Goal: Complete application form

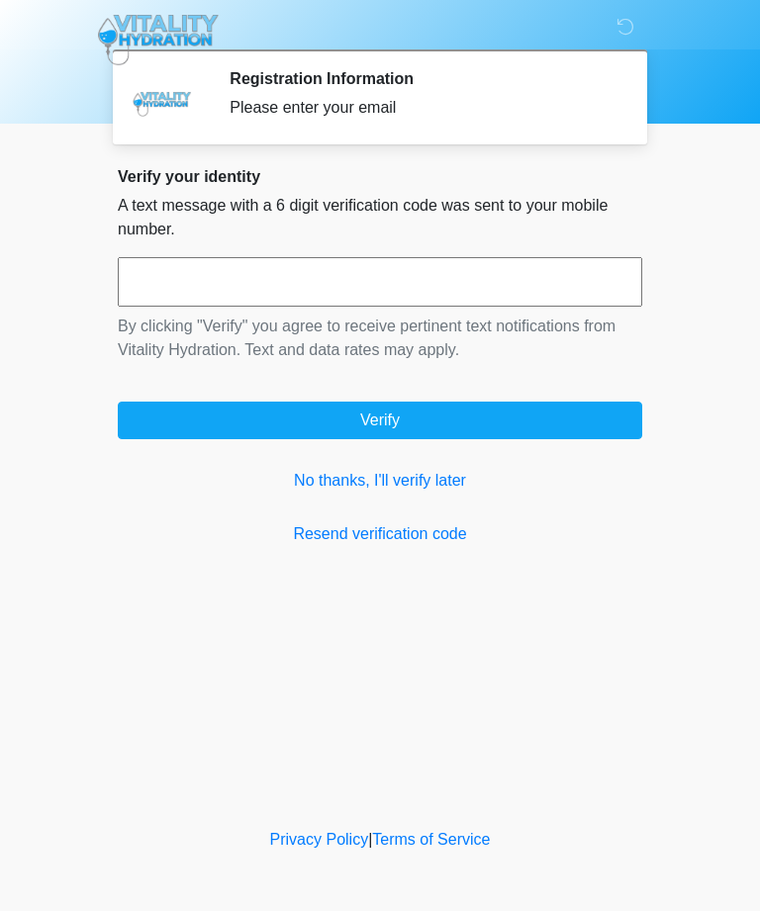
click at [237, 290] on input "text" at bounding box center [380, 281] width 524 height 49
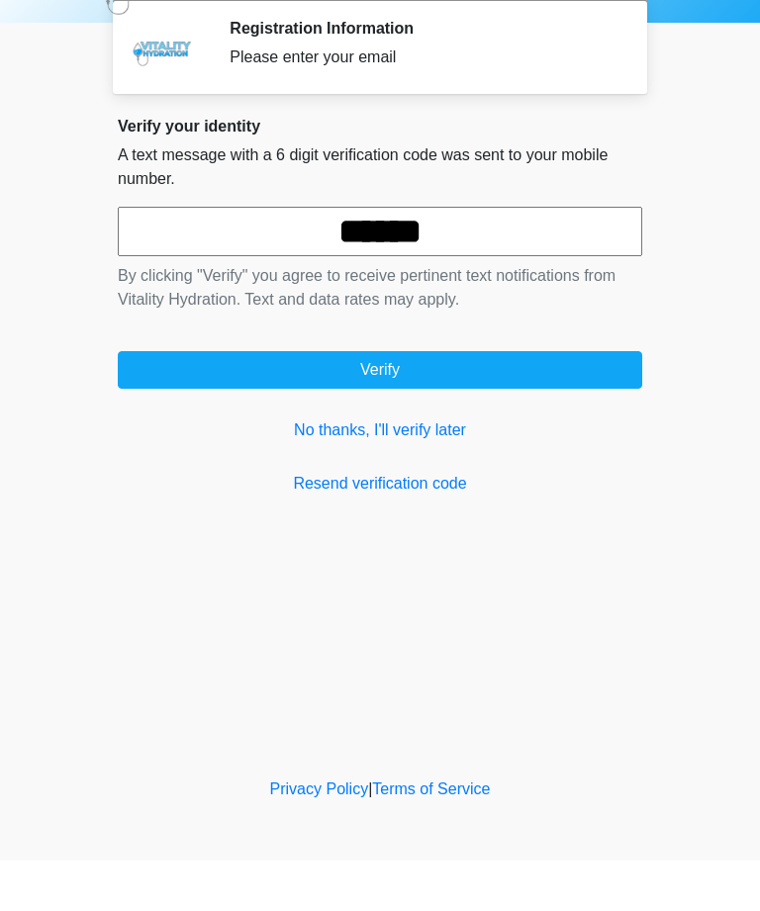
type input "******"
click at [453, 402] on button "Verify" at bounding box center [380, 421] width 524 height 38
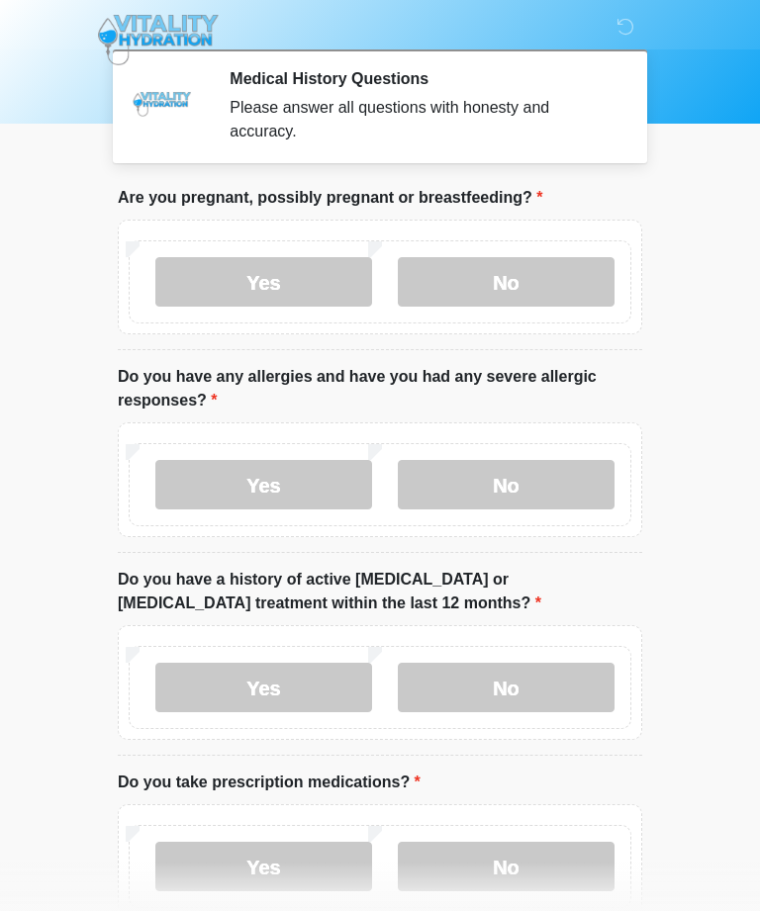
click at [526, 271] on label "No" at bounding box center [506, 281] width 217 height 49
click at [554, 485] on label "No" at bounding box center [506, 484] width 217 height 49
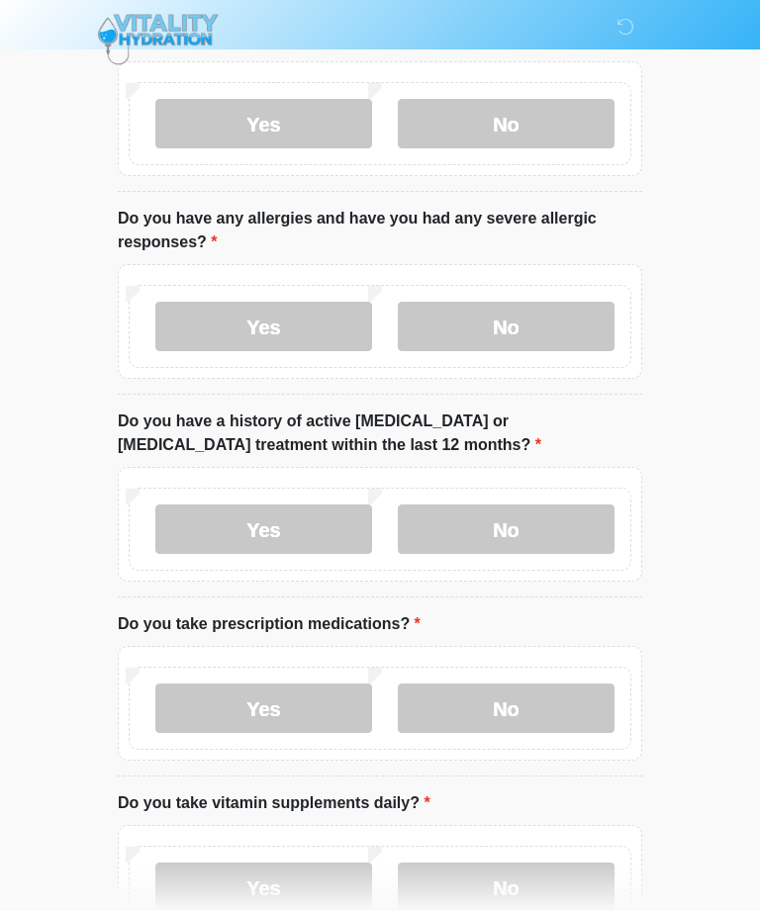
scroll to position [157, 0]
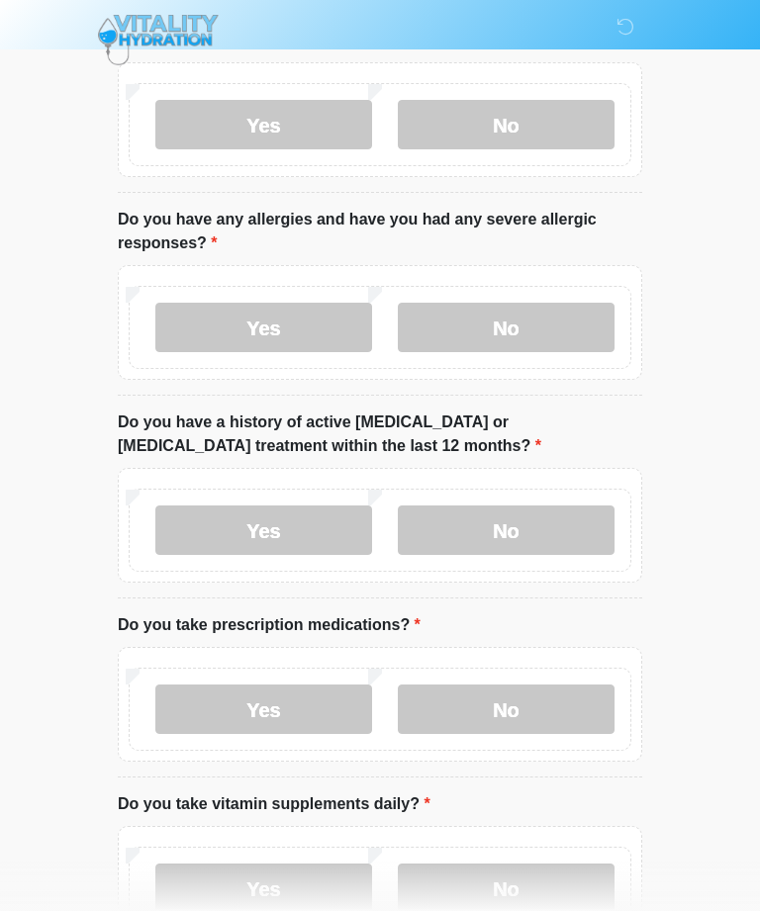
click at [542, 529] on label "No" at bounding box center [506, 529] width 217 height 49
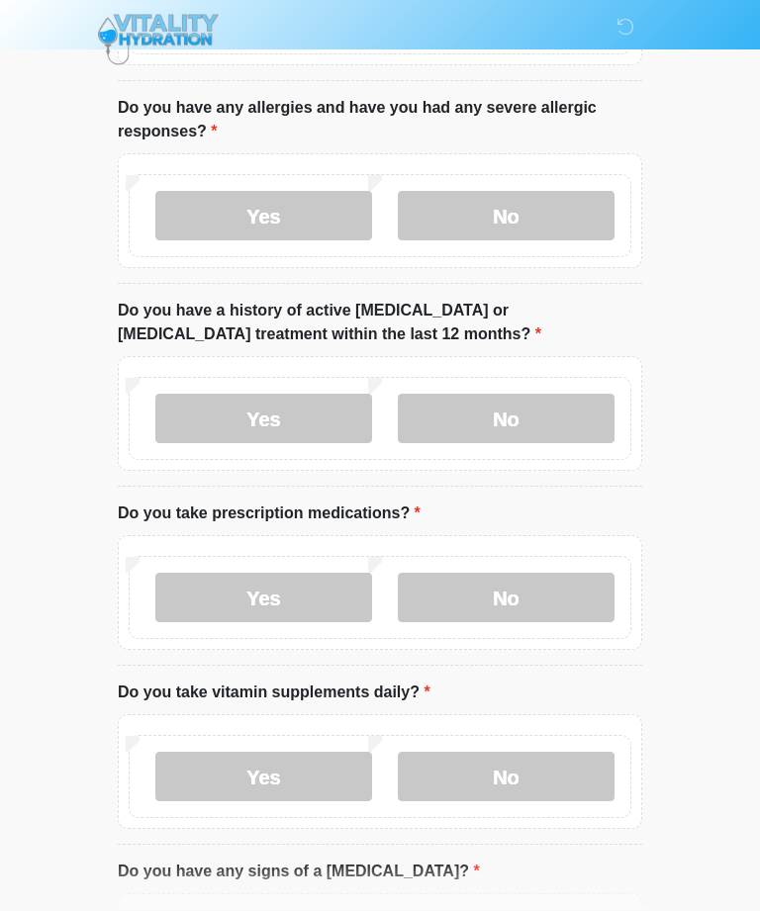
scroll to position [269, 0]
click at [558, 598] on label "No" at bounding box center [506, 597] width 217 height 49
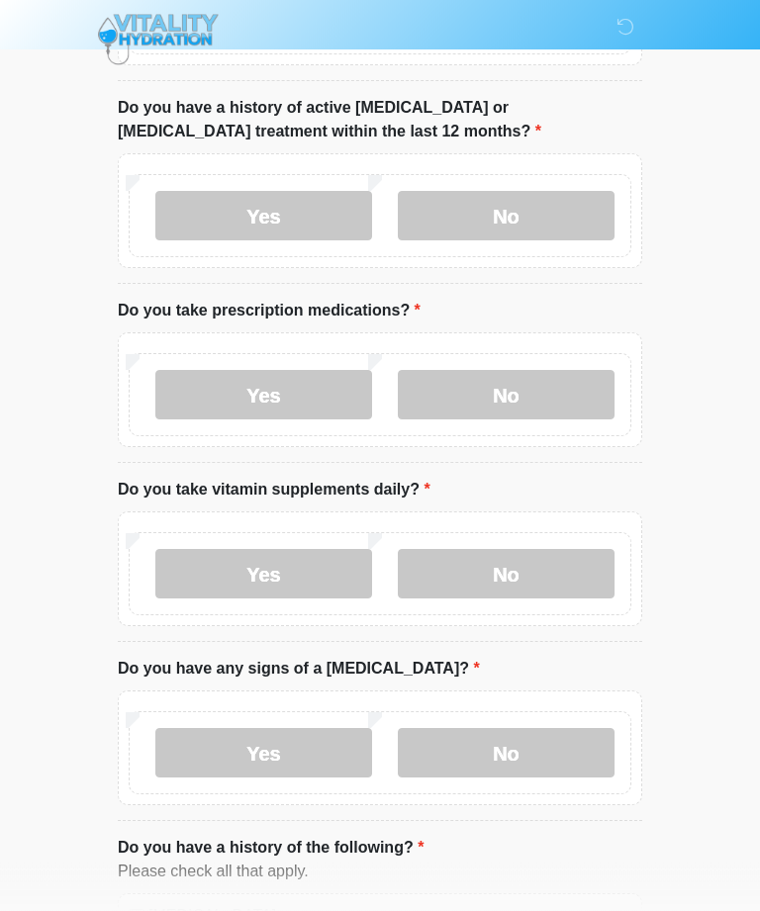
scroll to position [472, 0]
click at [574, 560] on label "No" at bounding box center [506, 573] width 217 height 49
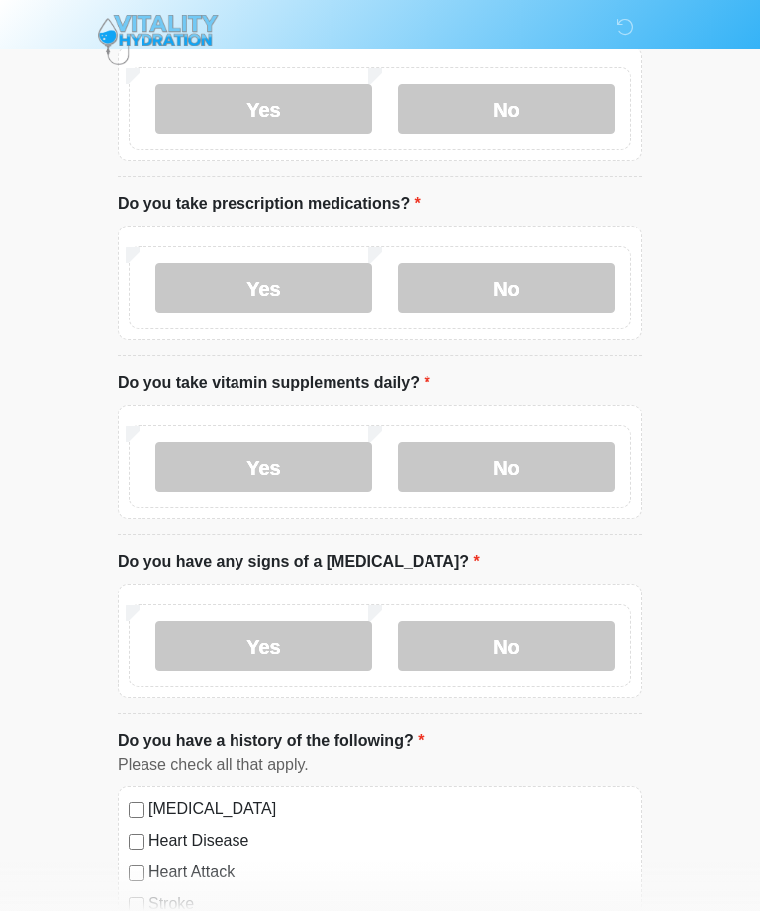
scroll to position [583, 0]
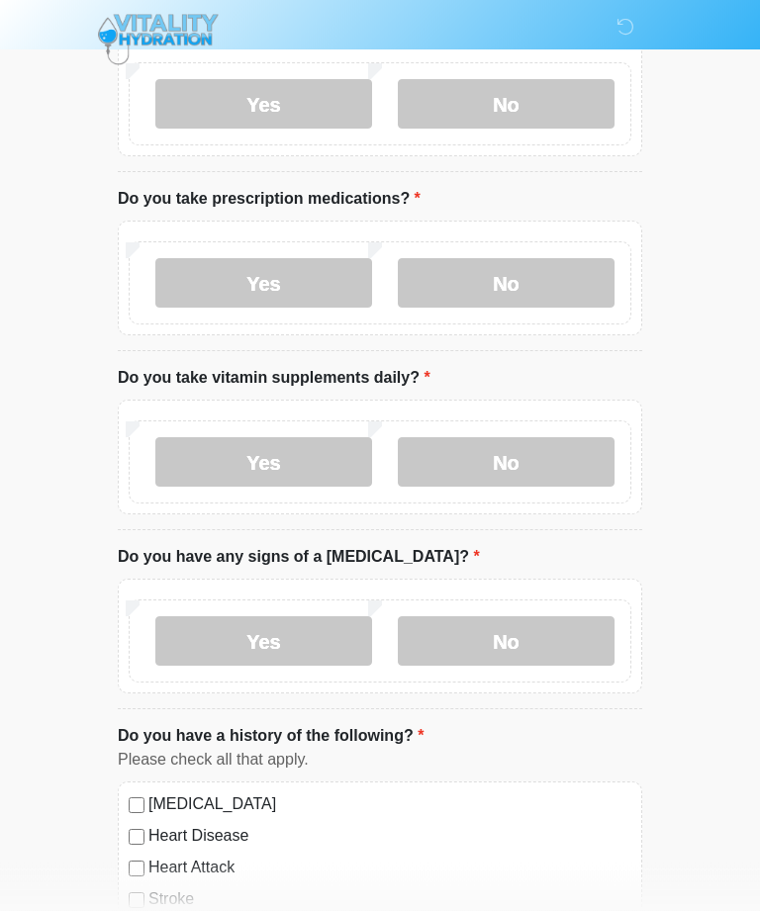
click at [581, 634] on label "No" at bounding box center [506, 641] width 217 height 49
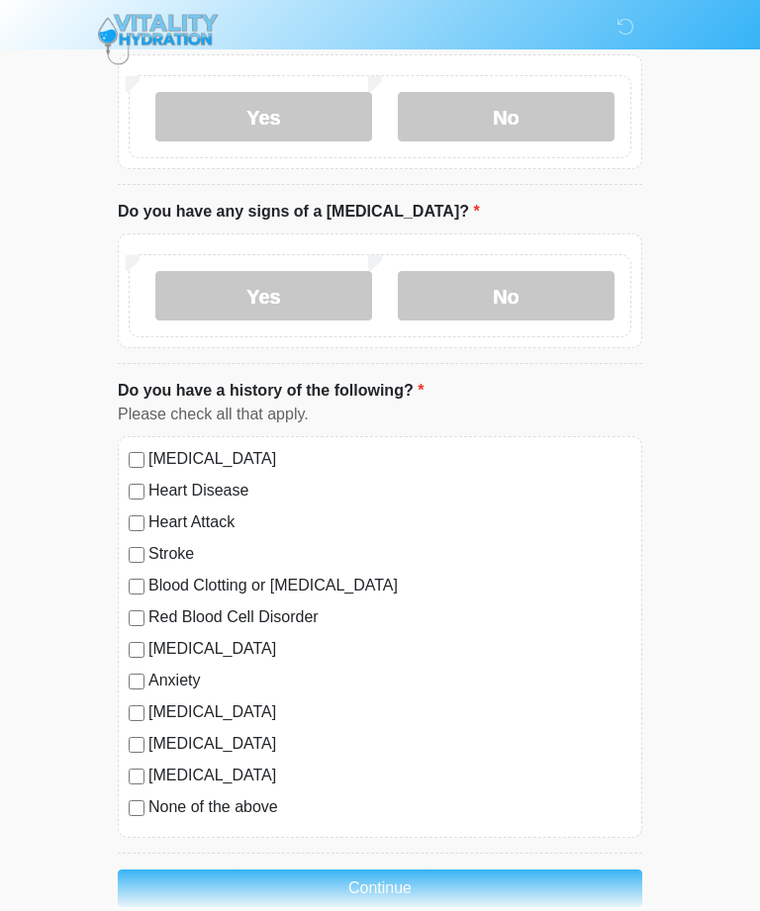
scroll to position [928, 0]
click at [407, 387] on label "Do you have a history of the following?" at bounding box center [271, 392] width 306 height 24
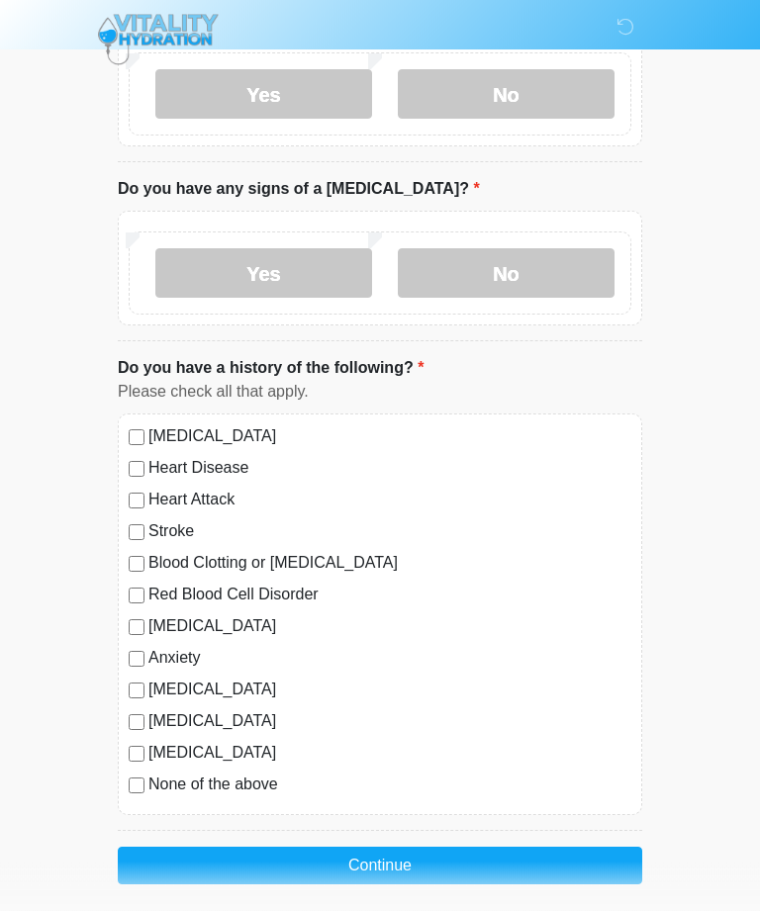
scroll to position [965, 0]
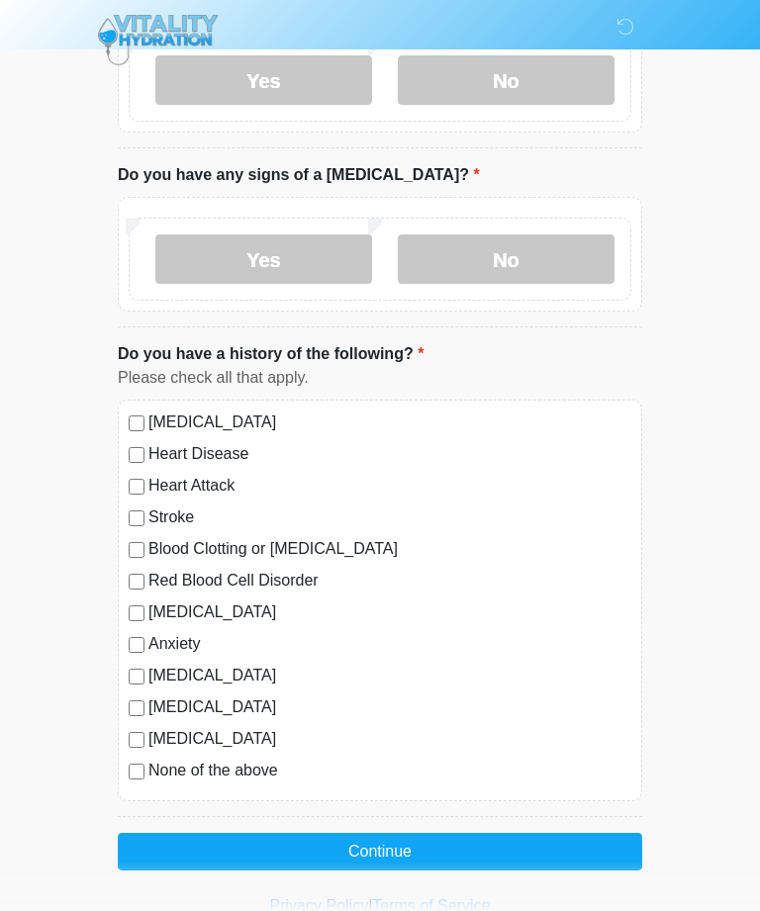
click at [487, 854] on button "Continue" at bounding box center [380, 852] width 524 height 38
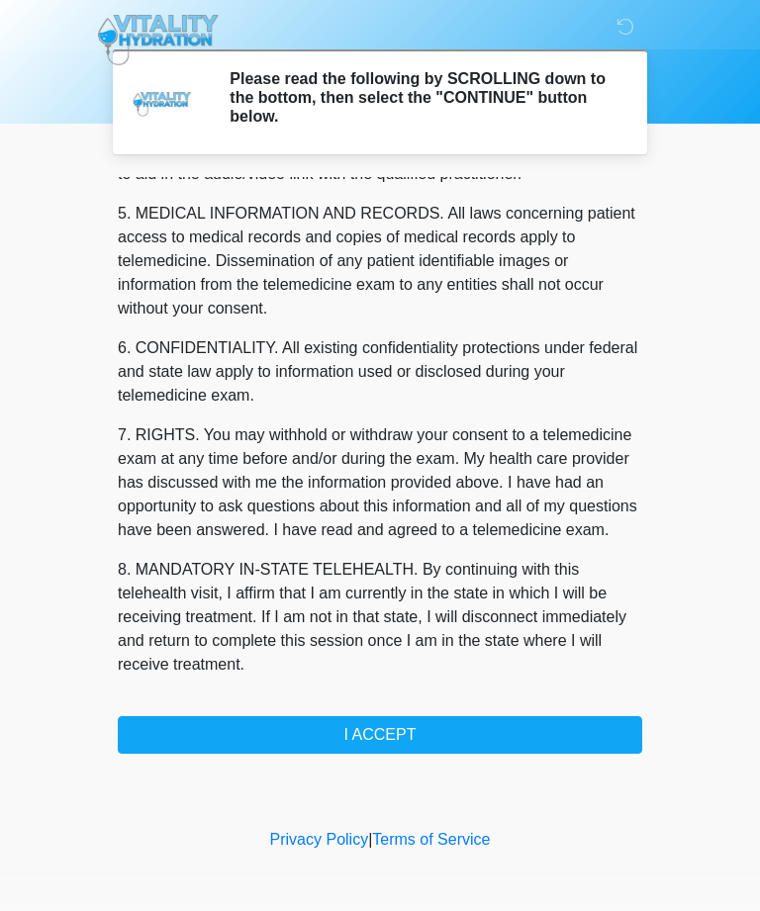
scroll to position [632, 0]
click at [492, 744] on button "I ACCEPT" at bounding box center [380, 735] width 524 height 38
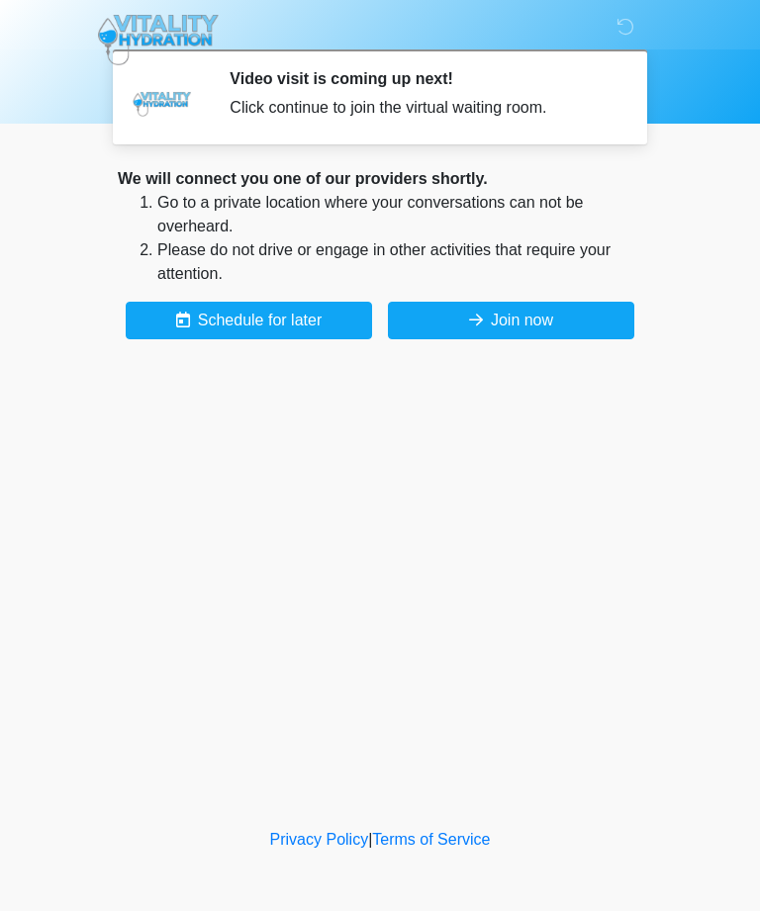
click at [558, 296] on div "We will connect you one of our providers shortly. Go to a private location wher…" at bounding box center [380, 253] width 524 height 172
click at [545, 308] on button "Join now" at bounding box center [511, 321] width 246 height 38
